Goal: Transaction & Acquisition: Obtain resource

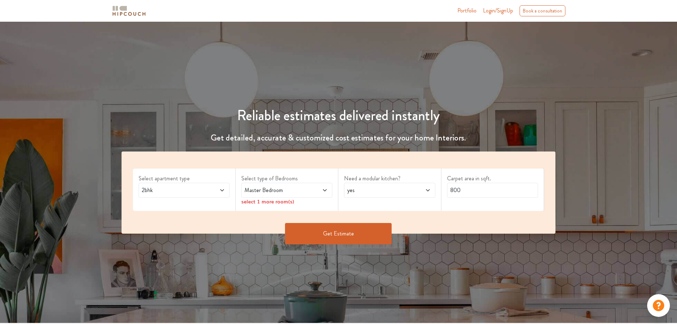
click at [189, 193] on span "2bhk" at bounding box center [172, 190] width 64 height 9
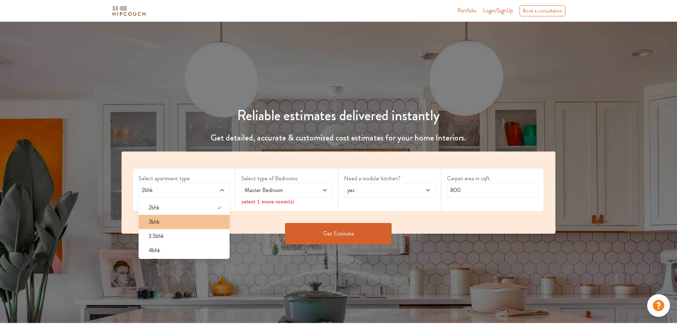
click at [174, 220] on div "3bhk" at bounding box center [186, 221] width 87 height 9
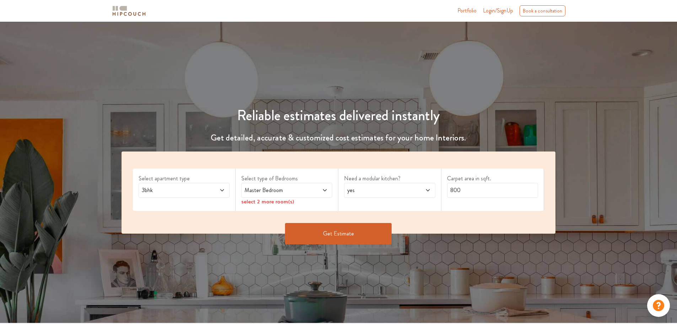
click at [279, 189] on span "Master Bedroom" at bounding box center [275, 190] width 64 height 9
click at [172, 237] on div "Get Estimate" at bounding box center [338, 233] width 443 height 21
click at [281, 194] on div "Master Bedroom" at bounding box center [286, 190] width 91 height 15
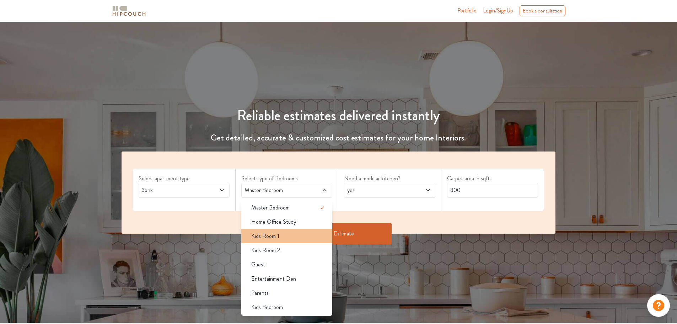
click at [278, 232] on span "Kids Room 1" at bounding box center [265, 236] width 28 height 9
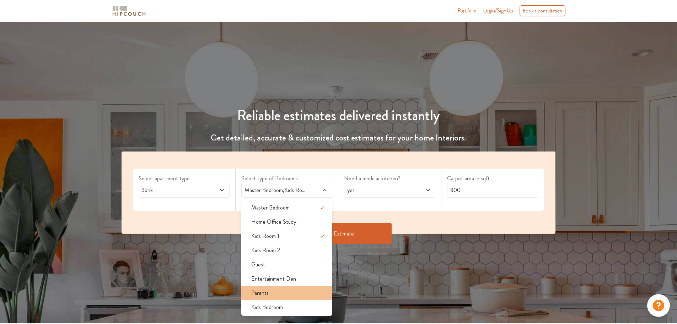
click at [278, 292] on div "Parents" at bounding box center [289, 293] width 87 height 9
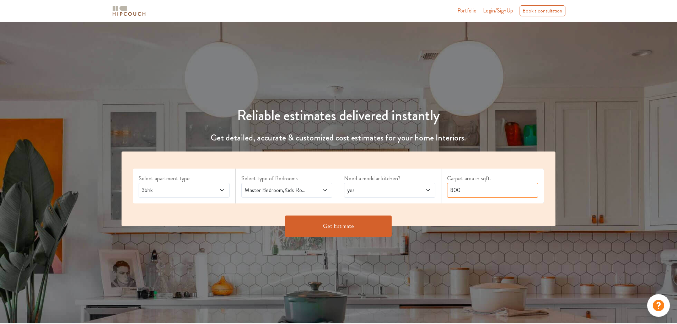
drag, startPoint x: 465, startPoint y: 191, endPoint x: 434, endPoint y: 192, distance: 30.6
click at [437, 192] on div "Select apartment type 3bhk Select type of Bedrooms Master Bedroom,Kids Room 1,P…" at bounding box center [339, 188] width 434 height 75
type input "1080"
click at [349, 227] on button "Get Estimate" at bounding box center [338, 225] width 107 height 21
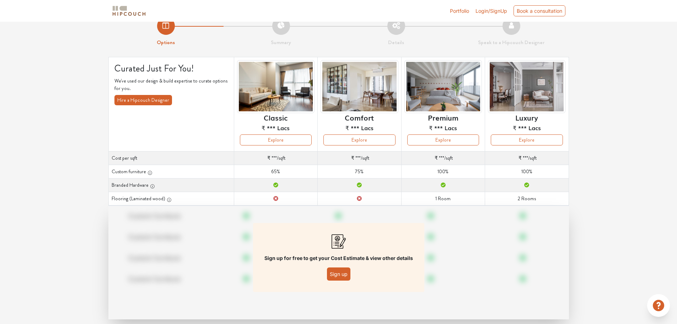
scroll to position [26, 0]
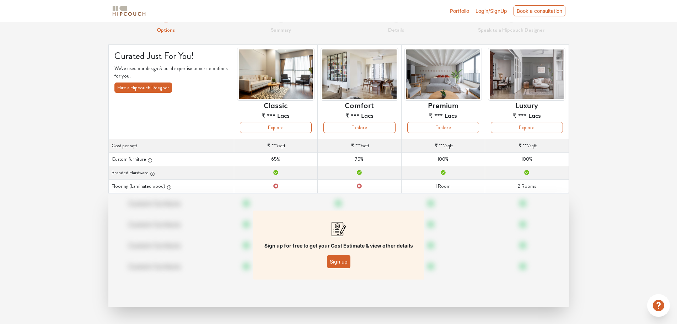
click at [96, 161] on div "Options Summary Details Speak to a Hipcouch Designer Curated Just For You! We'v…" at bounding box center [338, 160] width 677 height 328
click at [608, 136] on div "Options Summary Details Speak to a Hipcouch Designer Curated Just For You! We'v…" at bounding box center [338, 160] width 677 height 328
click at [362, 143] on td "Cost per sqft ₹ *** /sqft" at bounding box center [360, 146] width 84 height 14
click at [366, 128] on button "Explore" at bounding box center [359, 127] width 72 height 11
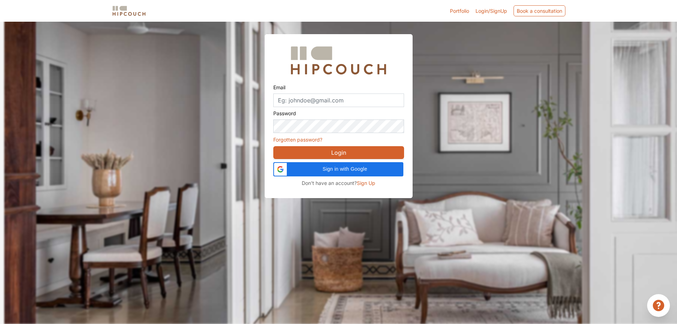
scroll to position [22, 0]
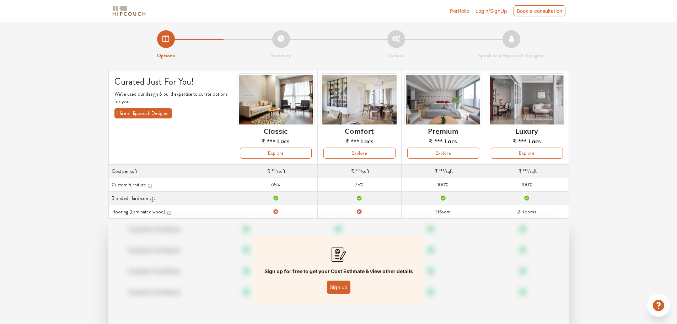
click at [133, 11] on img at bounding box center [129, 11] width 36 height 12
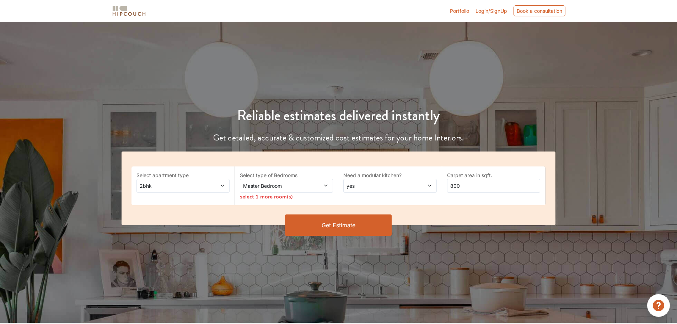
click at [468, 72] on div "Reliable estimates delivered instantly Get detailed, accurate & customized cost…" at bounding box center [338, 151] width 677 height 190
click at [487, 10] on span "Login/SignUp" at bounding box center [491, 11] width 32 height 6
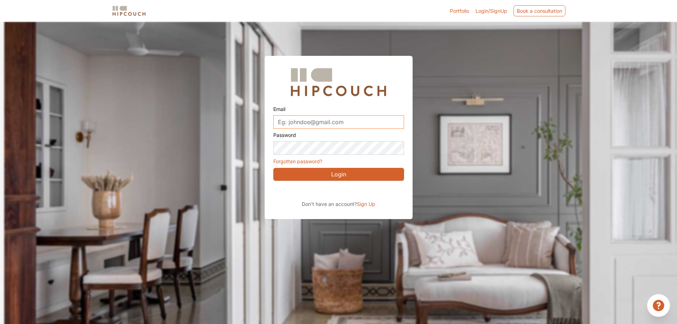
click at [302, 119] on input "Email" at bounding box center [338, 122] width 131 height 14
click at [365, 204] on span "Sign Up" at bounding box center [366, 204] width 18 height 6
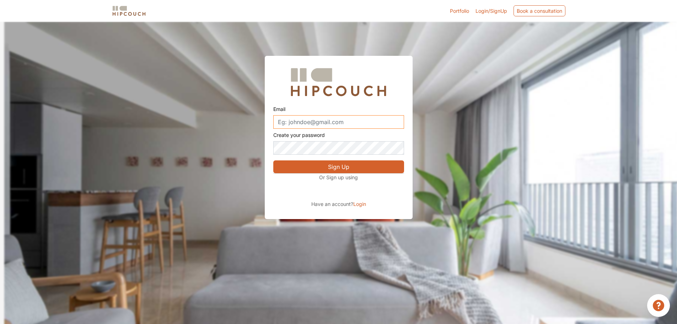
click at [321, 118] on input "Email" at bounding box center [338, 122] width 131 height 14
type input "torsteinarr@gmail.com"
click at [273, 160] on button "Sign Up" at bounding box center [338, 166] width 131 height 13
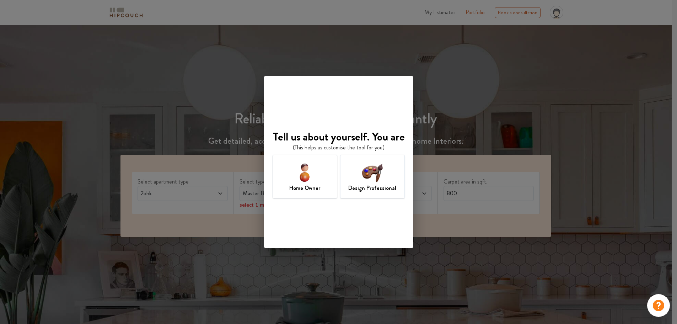
click at [357, 178] on div "Design Professional" at bounding box center [372, 177] width 65 height 44
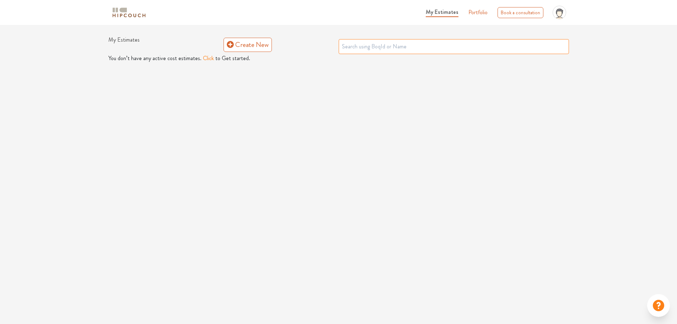
click at [343, 45] on input "text" at bounding box center [454, 46] width 230 height 15
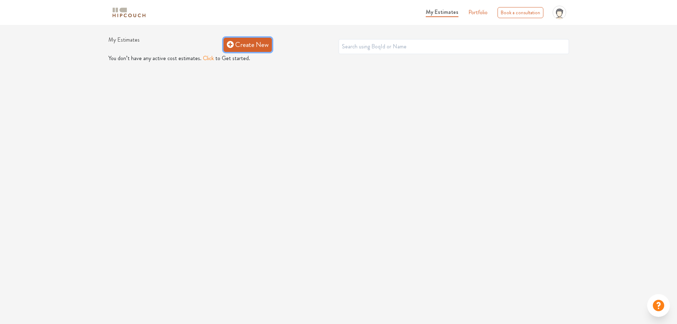
click at [251, 44] on link "Create New" at bounding box center [248, 45] width 48 height 14
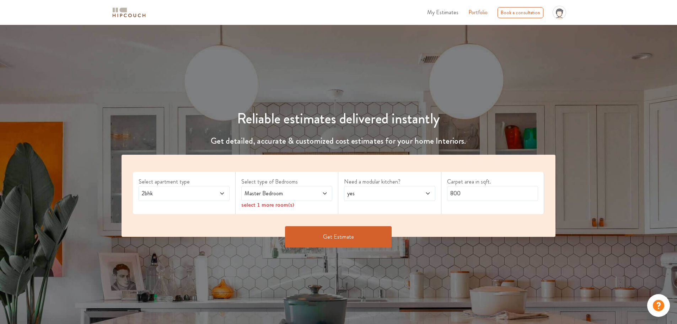
click at [185, 195] on span "2bhk" at bounding box center [172, 193] width 64 height 9
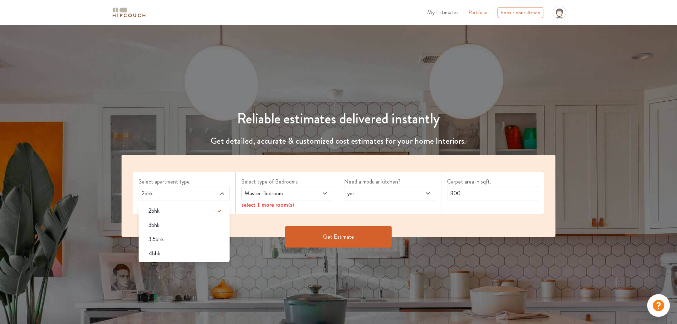
click at [168, 226] on div "3bhk" at bounding box center [186, 225] width 87 height 9
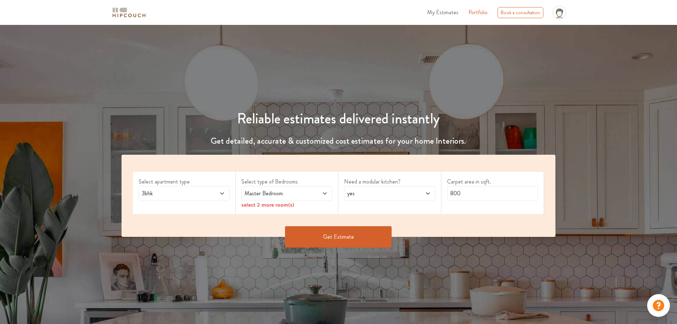
click at [285, 191] on span "Master Bedroom" at bounding box center [275, 193] width 64 height 9
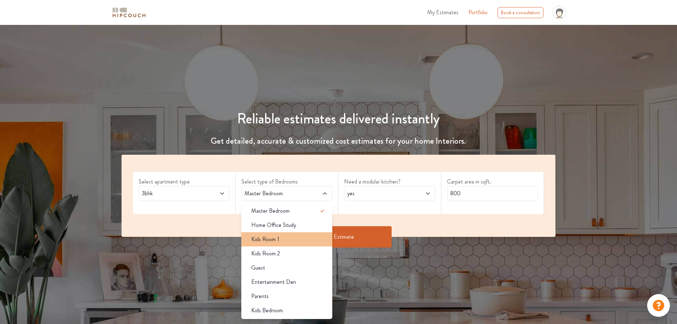
click at [286, 235] on div "Kids Room 1" at bounding box center [289, 239] width 87 height 9
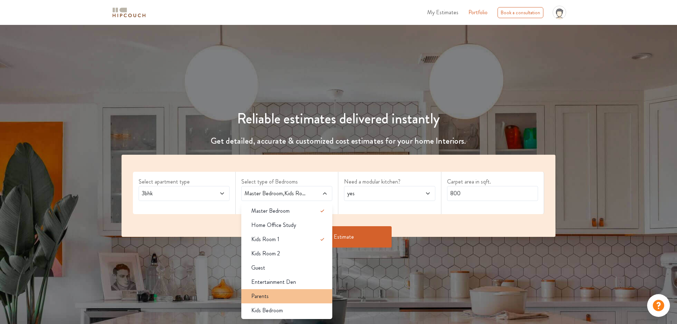
click at [280, 296] on div "Parents" at bounding box center [289, 296] width 87 height 9
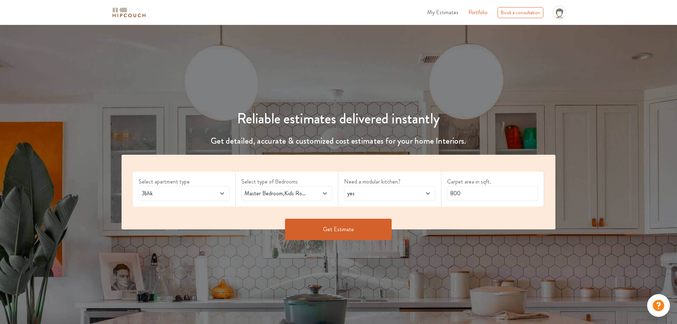
click at [367, 193] on span "yes" at bounding box center [378, 193] width 64 height 9
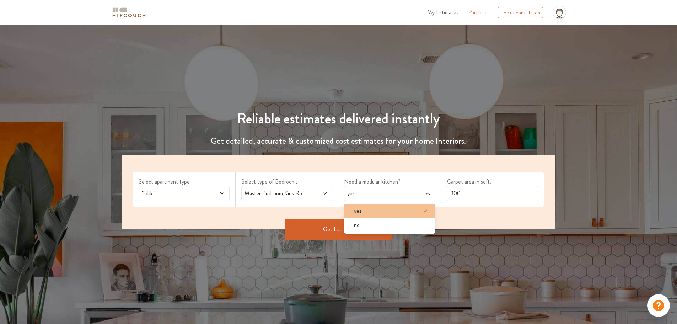
click at [366, 210] on div "yes" at bounding box center [391, 210] width 87 height 9
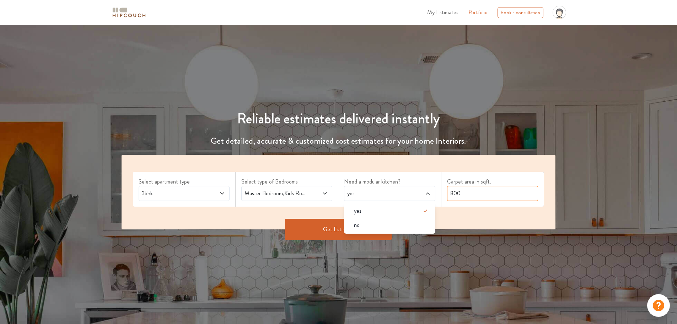
click at [470, 193] on input "800" at bounding box center [492, 193] width 91 height 15
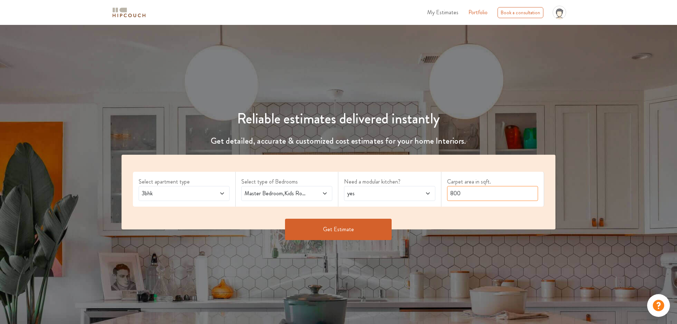
drag, startPoint x: 464, startPoint y: 193, endPoint x: 451, endPoint y: 193, distance: 13.9
click at [451, 193] on input "800" at bounding box center [492, 193] width 91 height 15
type input "0"
type input "1080"
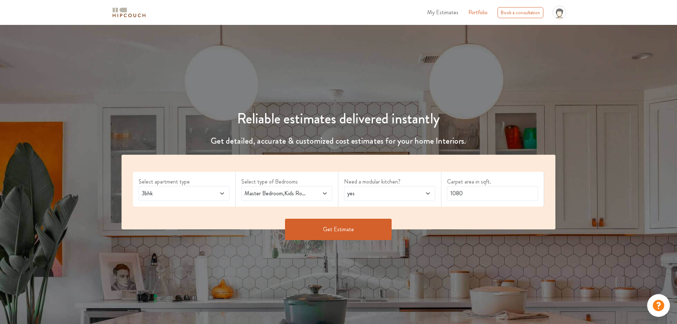
click at [343, 233] on button "Get Estimate" at bounding box center [338, 229] width 107 height 21
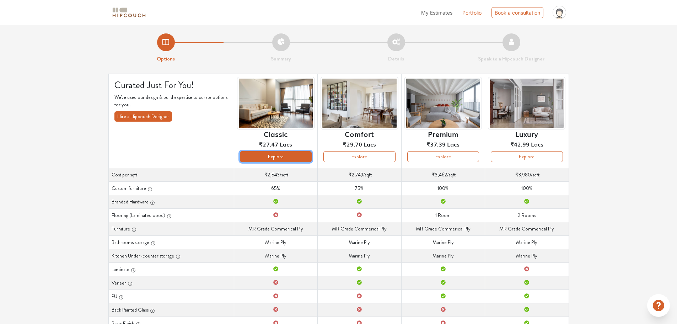
click at [263, 158] on button "Explore" at bounding box center [276, 156] width 72 height 11
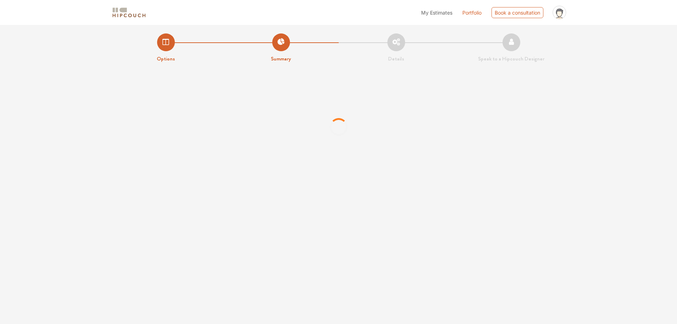
click at [112, 165] on div at bounding box center [338, 127] width 677 height 107
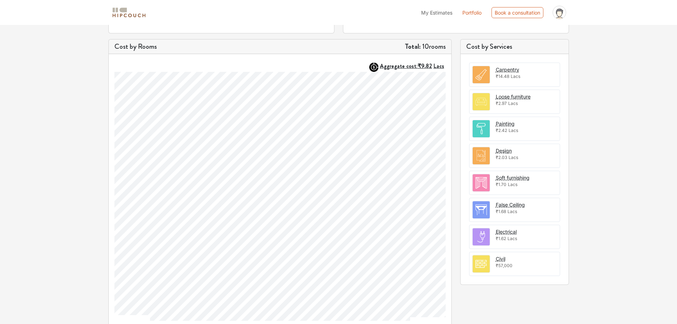
scroll to position [61, 0]
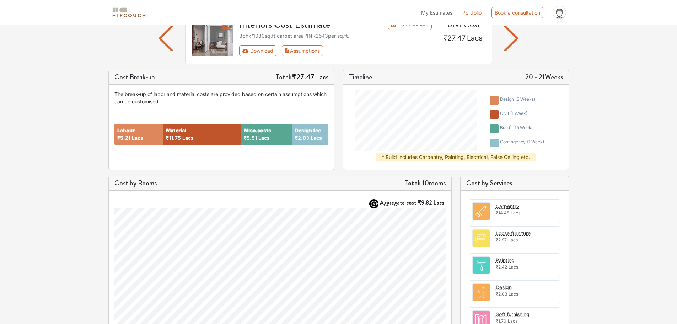
click at [586, 152] on div "Options Summary Details Speak to a Hipcouch Designer Interiors Cost Estimate Ed…" at bounding box center [338, 215] width 677 height 502
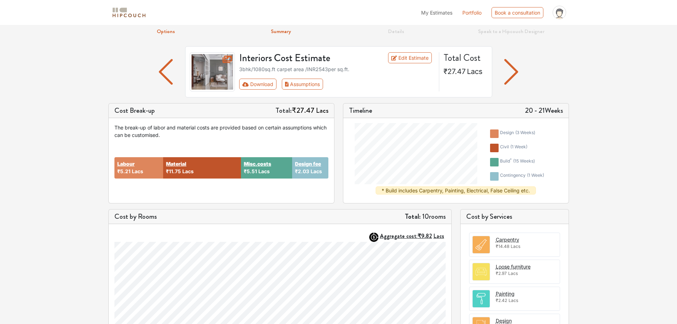
scroll to position [25, 0]
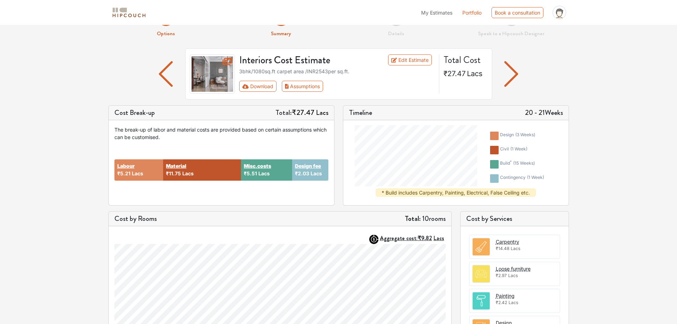
click at [224, 195] on div "Labour ₹5.21 Lacs Material ₹11.75 Lacs Misc.costs ₹5.51 Lacs Design fee ₹2.03 L…" at bounding box center [221, 170] width 214 height 59
click at [234, 205] on div "Cost Break-up Total: ₹27.47 Lacs The break-up of labor and material costs are p…" at bounding box center [338, 158] width 469 height 106
click at [68, 161] on div "Options Summary Details Speak to a Hipcouch Designer Interiors Cost Estimate Ed…" at bounding box center [338, 251] width 677 height 502
click at [379, 85] on div "Download Assumptions" at bounding box center [336, 86] width 195 height 11
click at [32, 147] on div "Options Summary Details Speak to a Hipcouch Designer Interiors Cost Estimate Ed…" at bounding box center [338, 251] width 677 height 502
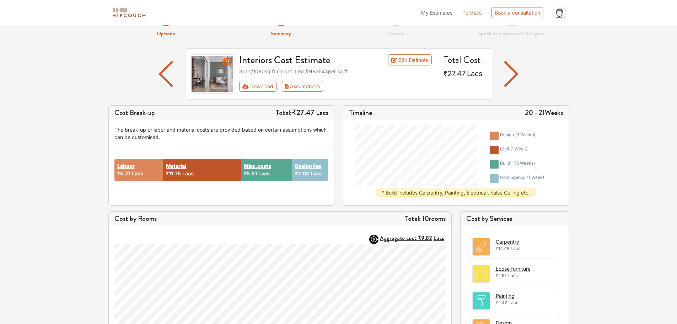
click at [36, 257] on div "Options Summary Details Speak to a Hipcouch Designer Interiors Cost Estimate Ed…" at bounding box center [338, 251] width 677 height 502
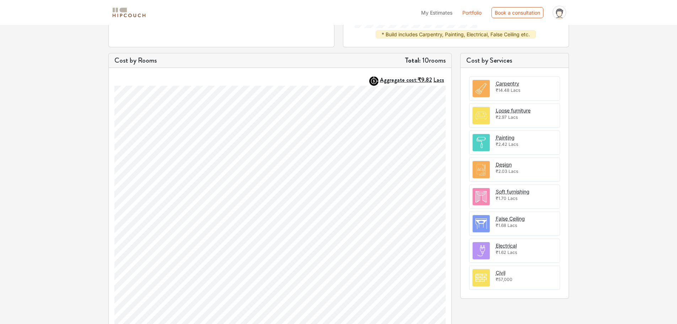
scroll to position [167, 0]
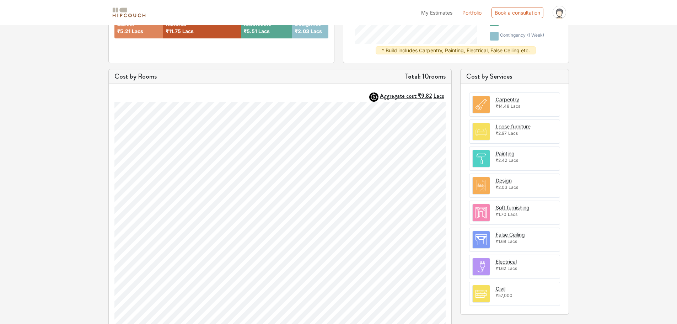
click at [622, 169] on div "Options Summary Details Speak to a Hipcouch Designer Interiors Cost Estimate Ed…" at bounding box center [338, 108] width 677 height 502
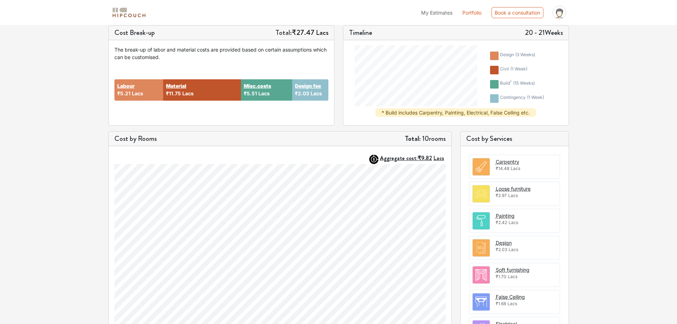
scroll to position [0, 0]
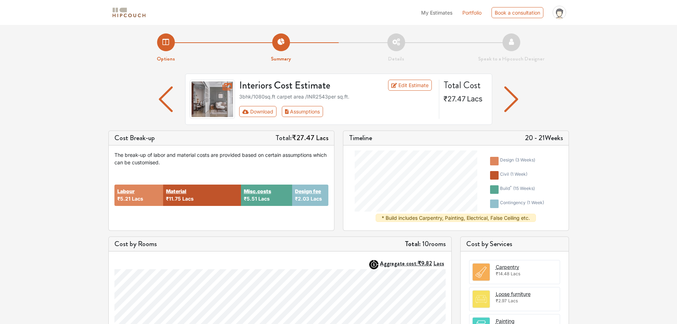
click at [617, 116] on div "Options Summary Details Speak to a Hipcouch Designer Interiors Cost Estimate Ed…" at bounding box center [338, 276] width 677 height 502
click at [407, 84] on link "Edit Estimate" at bounding box center [410, 85] width 44 height 11
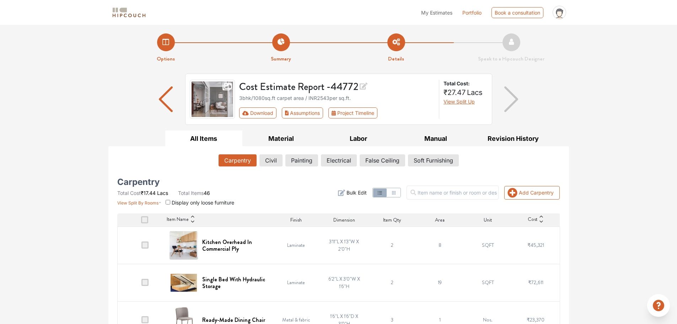
click at [227, 184] on div "Carpentry Total Cost ₹17.44 Lacs Total Items 46 View Split By Rooms Display onl…" at bounding box center [188, 192] width 142 height 27
click at [269, 162] on button "Civil" at bounding box center [271, 160] width 22 height 12
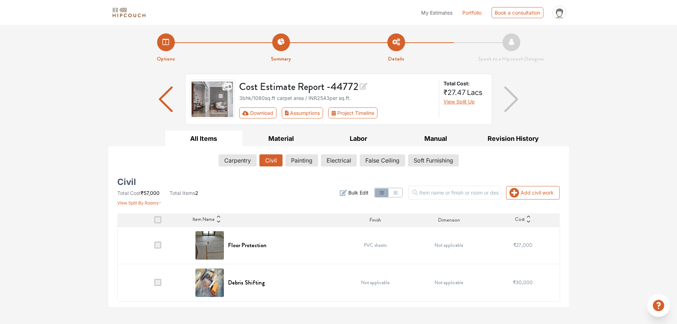
click at [257, 190] on div "Civil Total Cost ₹57,000 Total Items 2 View Split By Rooms" at bounding box center [188, 192] width 142 height 27
click at [300, 157] on button "Painting" at bounding box center [302, 160] width 32 height 12
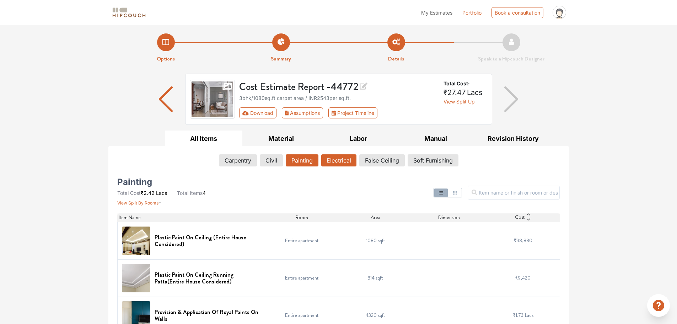
click at [333, 160] on button "Electrical" at bounding box center [338, 160] width 35 height 12
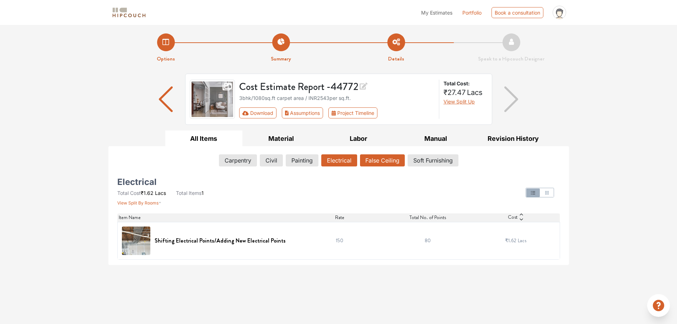
click at [387, 162] on button "False Ceiling" at bounding box center [382, 160] width 45 height 12
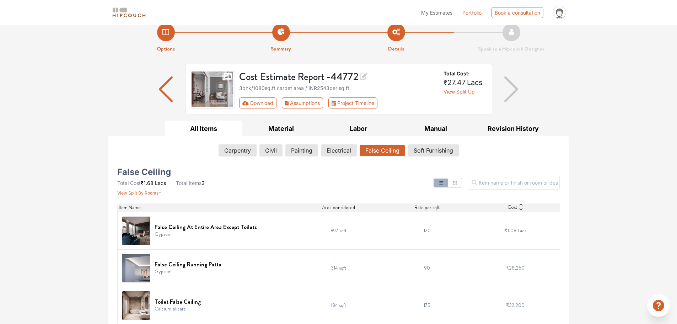
scroll to position [16, 0]
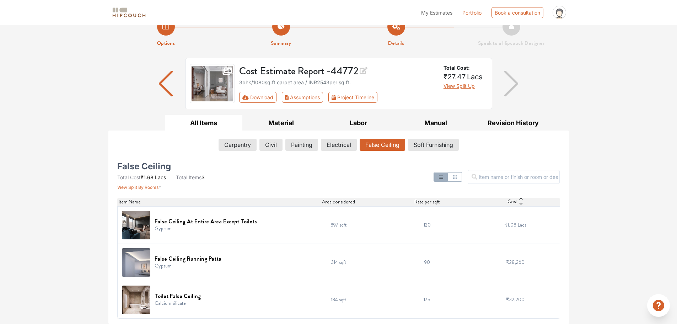
click at [558, 106] on div "Cost Estimate Report - 44772 3bhk / 1080 sq.ft carpet area / INR 2543 per sq.ft…" at bounding box center [338, 86] width 461 height 57
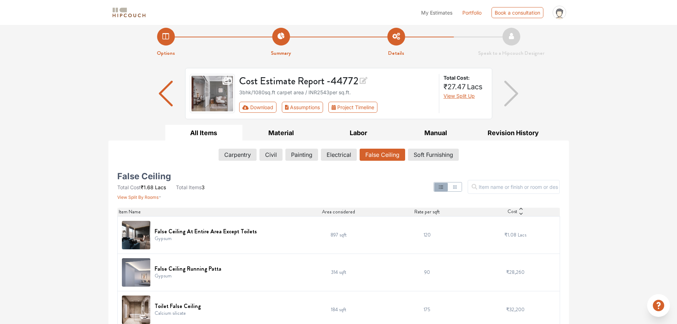
scroll to position [0, 0]
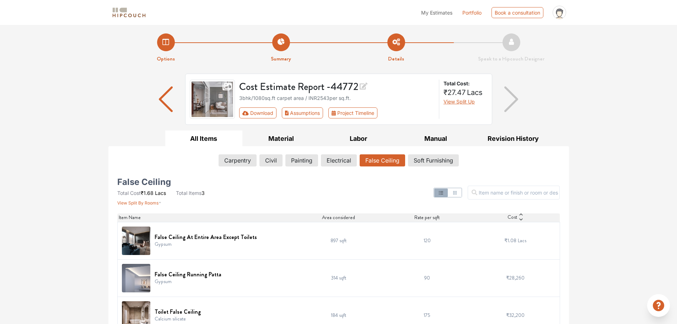
click at [219, 139] on button "All Items" at bounding box center [203, 138] width 77 height 16
click at [262, 110] on button "Download" at bounding box center [257, 112] width 37 height 11
click at [573, 97] on div "Options Summary Details Speak to a Hipcouch Designer Cost Estimate Report - 447…" at bounding box center [338, 182] width 677 height 315
click at [146, 145] on ul "All Items Material Labor Manual Revision History" at bounding box center [338, 138] width 461 height 16
click at [266, 143] on button "Material" at bounding box center [280, 138] width 77 height 16
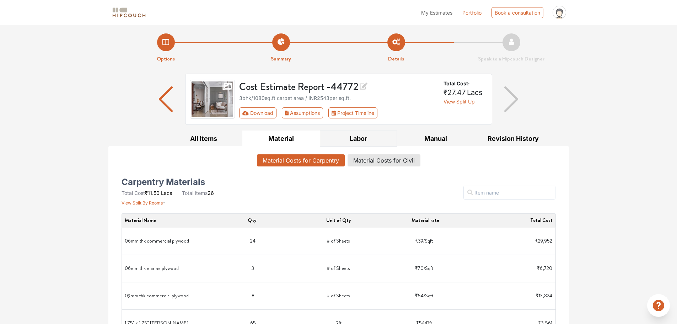
click at [353, 136] on button "Labor" at bounding box center [358, 138] width 77 height 16
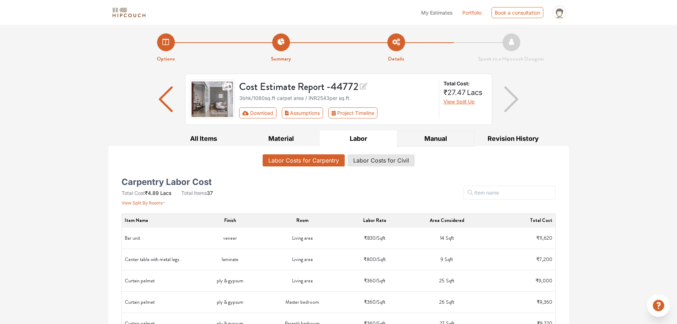
click at [432, 139] on button "Manual" at bounding box center [435, 138] width 77 height 16
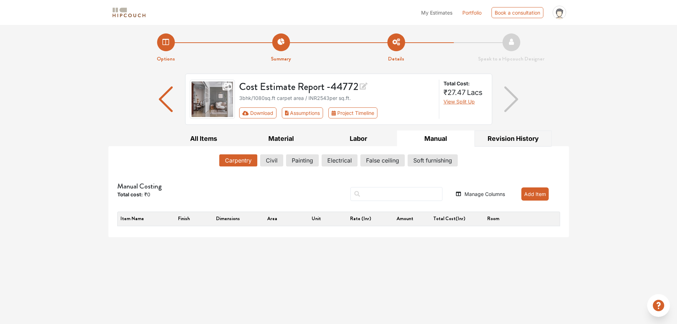
click at [493, 141] on button "Revision History" at bounding box center [512, 138] width 77 height 16
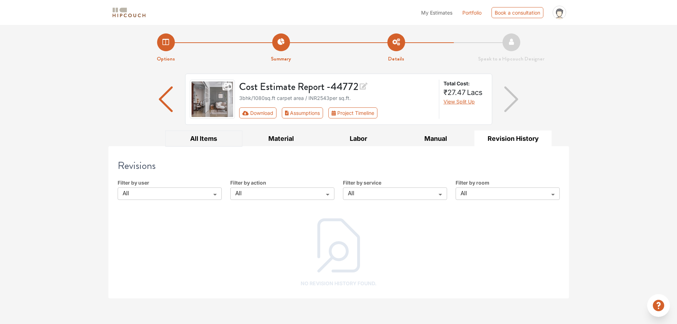
click at [193, 139] on button "All Items" at bounding box center [203, 138] width 77 height 16
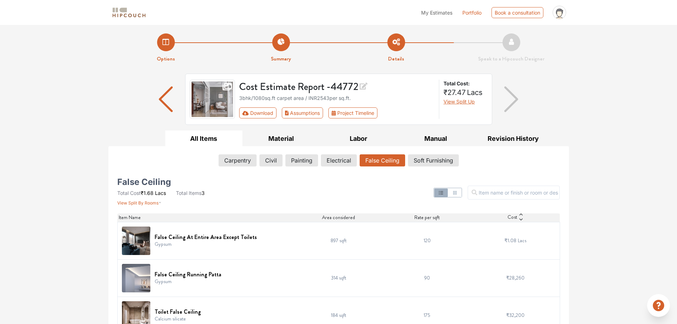
click at [97, 177] on div "Options Summary Details Speak to a Hipcouch Designer Cost Estimate Report - 447…" at bounding box center [338, 182] width 677 height 315
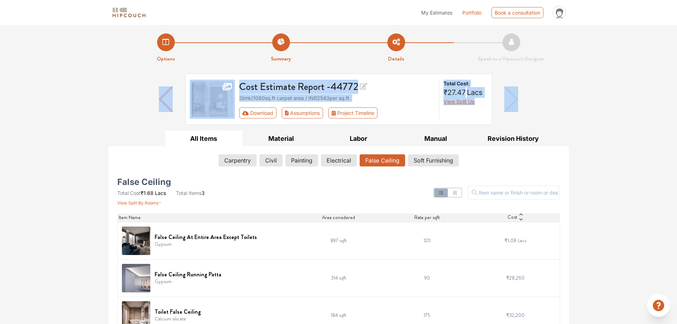
drag, startPoint x: 133, startPoint y: 130, endPoint x: 149, endPoint y: 128, distance: 15.7
click at [133, 130] on ul "All Items Material Labor Manual Revision History" at bounding box center [338, 138] width 461 height 16
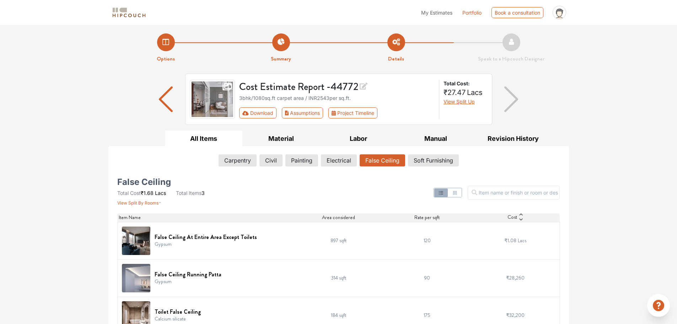
click at [134, 91] on div "Cost Estimate Report - 44772 3bhk / 1080 sq.ft carpet area / INR 2543 per sq.ft…" at bounding box center [338, 102] width 461 height 57
click at [162, 96] on img "button" at bounding box center [166, 99] width 14 height 26
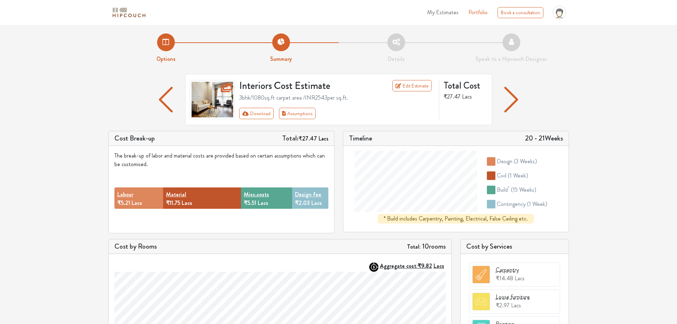
click at [593, 59] on div "Options Summary Details Speak to a Hipcouch Designer Interiors Cost Estimate Ed…" at bounding box center [338, 277] width 677 height 504
click at [257, 112] on button "Download" at bounding box center [256, 113] width 34 height 11
click at [338, 114] on div "Download Assumptions" at bounding box center [336, 113] width 195 height 11
click at [617, 131] on div "Options Summary Details Speak to a Hipcouch Designer Interiors Cost Estimate Ed…" at bounding box center [338, 277] width 677 height 504
drag, startPoint x: 635, startPoint y: 80, endPoint x: 614, endPoint y: 88, distance: 22.2
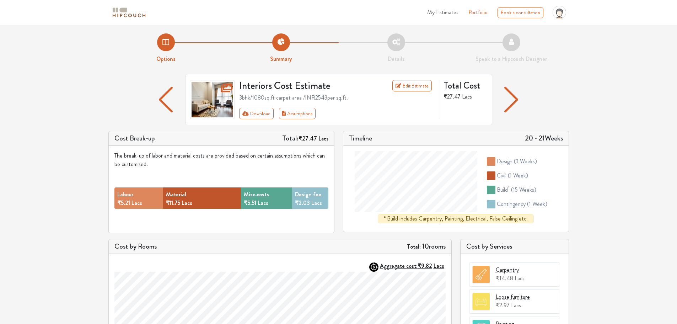
click at [633, 80] on div "Options Summary Details Speak to a Hipcouch Designer Interiors Cost Estimate Ed…" at bounding box center [338, 277] width 677 height 504
click at [253, 114] on button "Download" at bounding box center [256, 113] width 34 height 11
click at [343, 113] on div "Download Assumptions" at bounding box center [336, 113] width 195 height 11
click at [615, 139] on div "Options Summary Details Speak to a Hipcouch Designer Interiors Cost Estimate Ed…" at bounding box center [338, 277] width 677 height 504
